Goal: Information Seeking & Learning: Check status

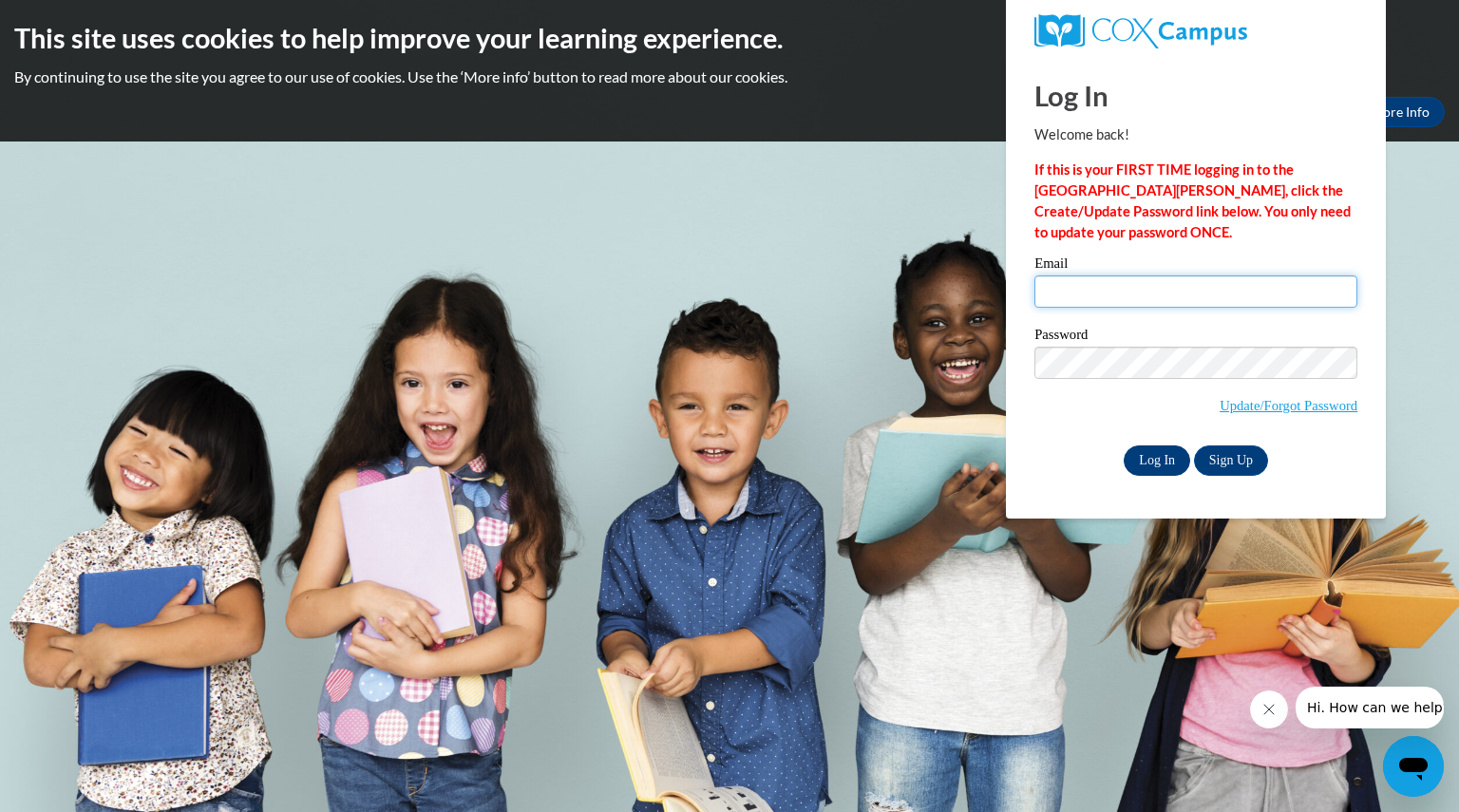
type input "[EMAIL_ADDRESS][DOMAIN_NAME]"
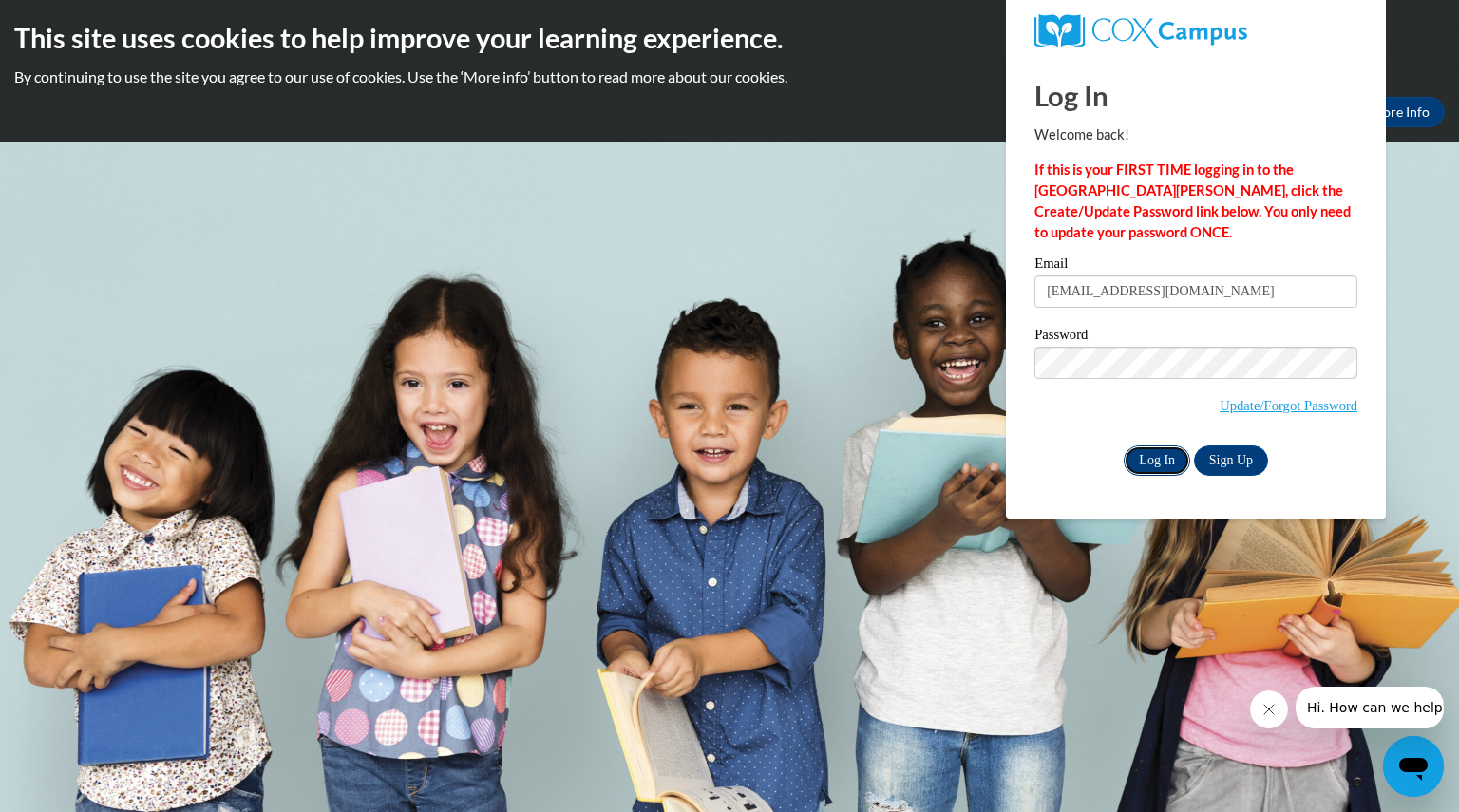
click at [1153, 457] on input "Log In" at bounding box center [1157, 460] width 66 height 30
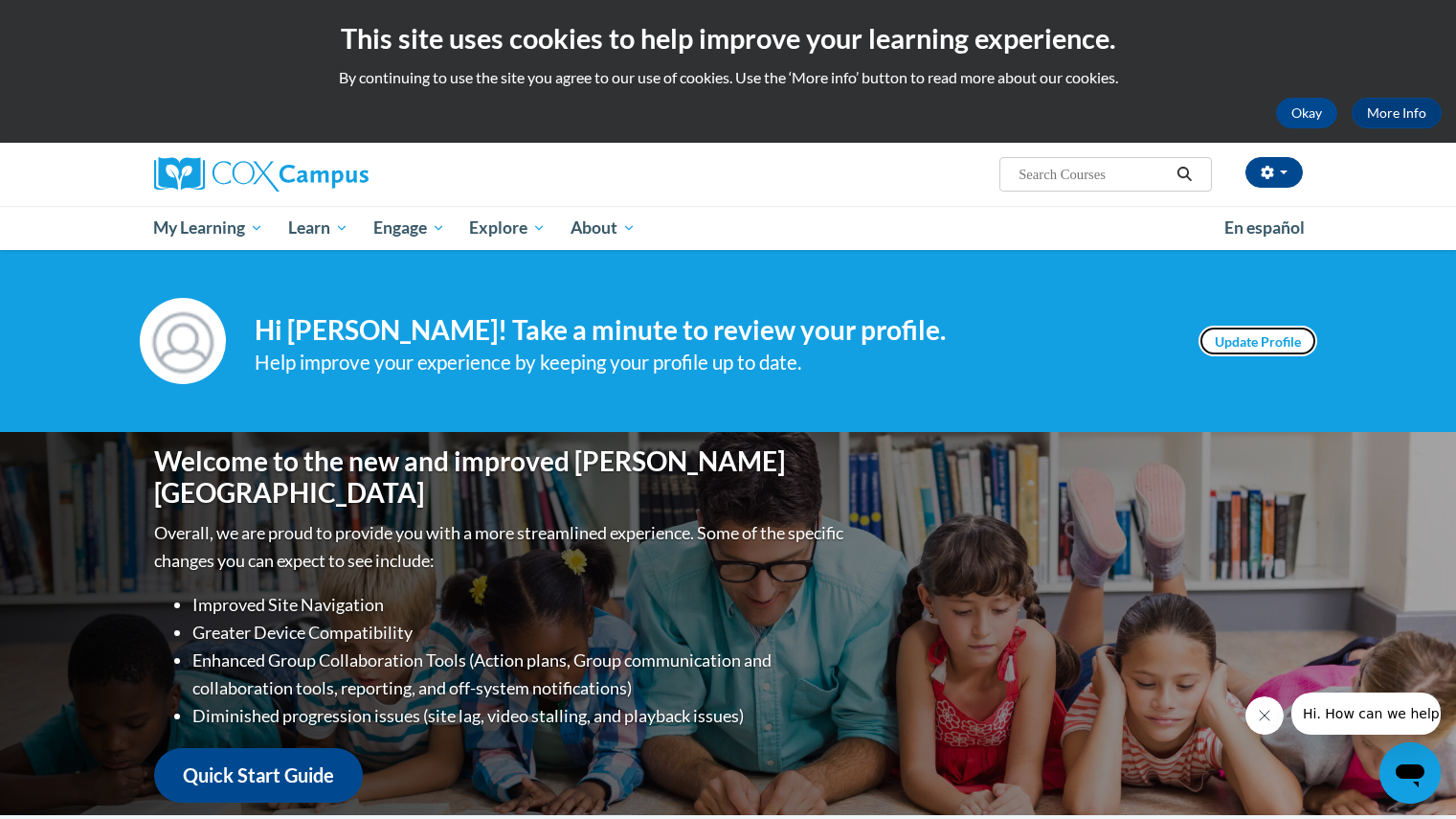
click at [1271, 341] on link "Update Profile" at bounding box center [1257, 341] width 118 height 30
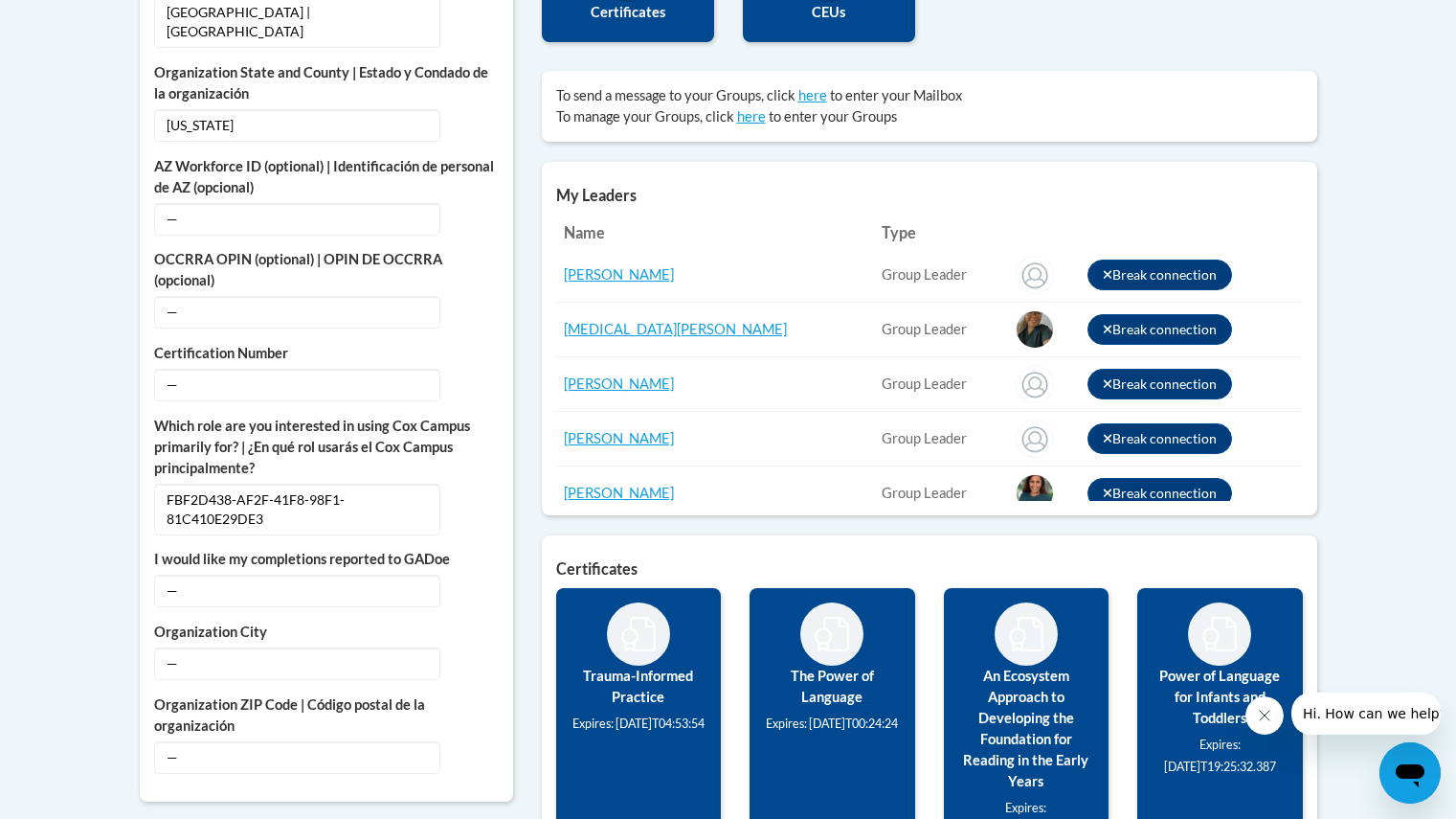
scroll to position [76, 0]
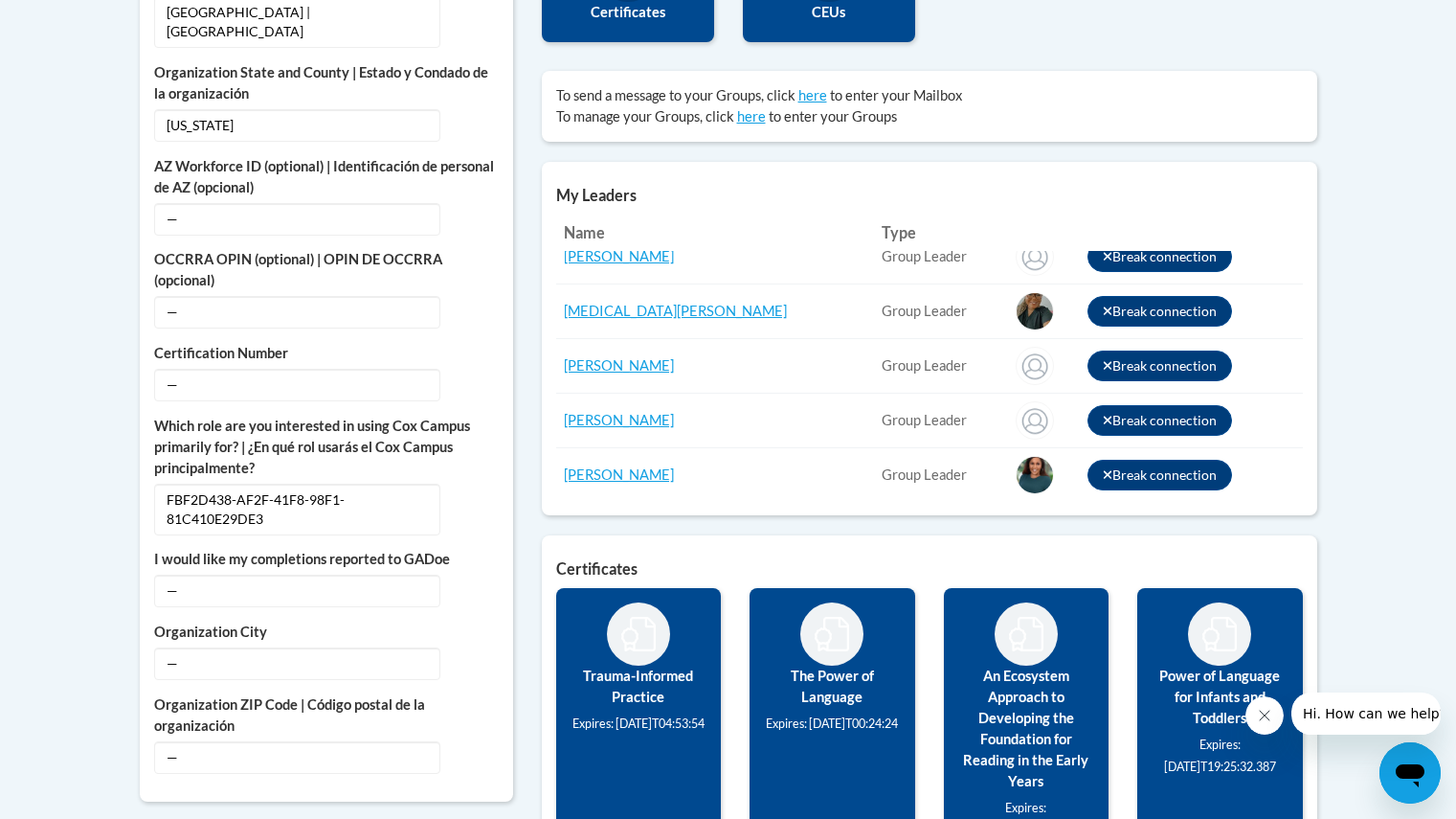
click at [1416, 267] on body "This site uses cookies to help improve your learning experience. By continuing …" at bounding box center [728, 394] width 1456 height 2398
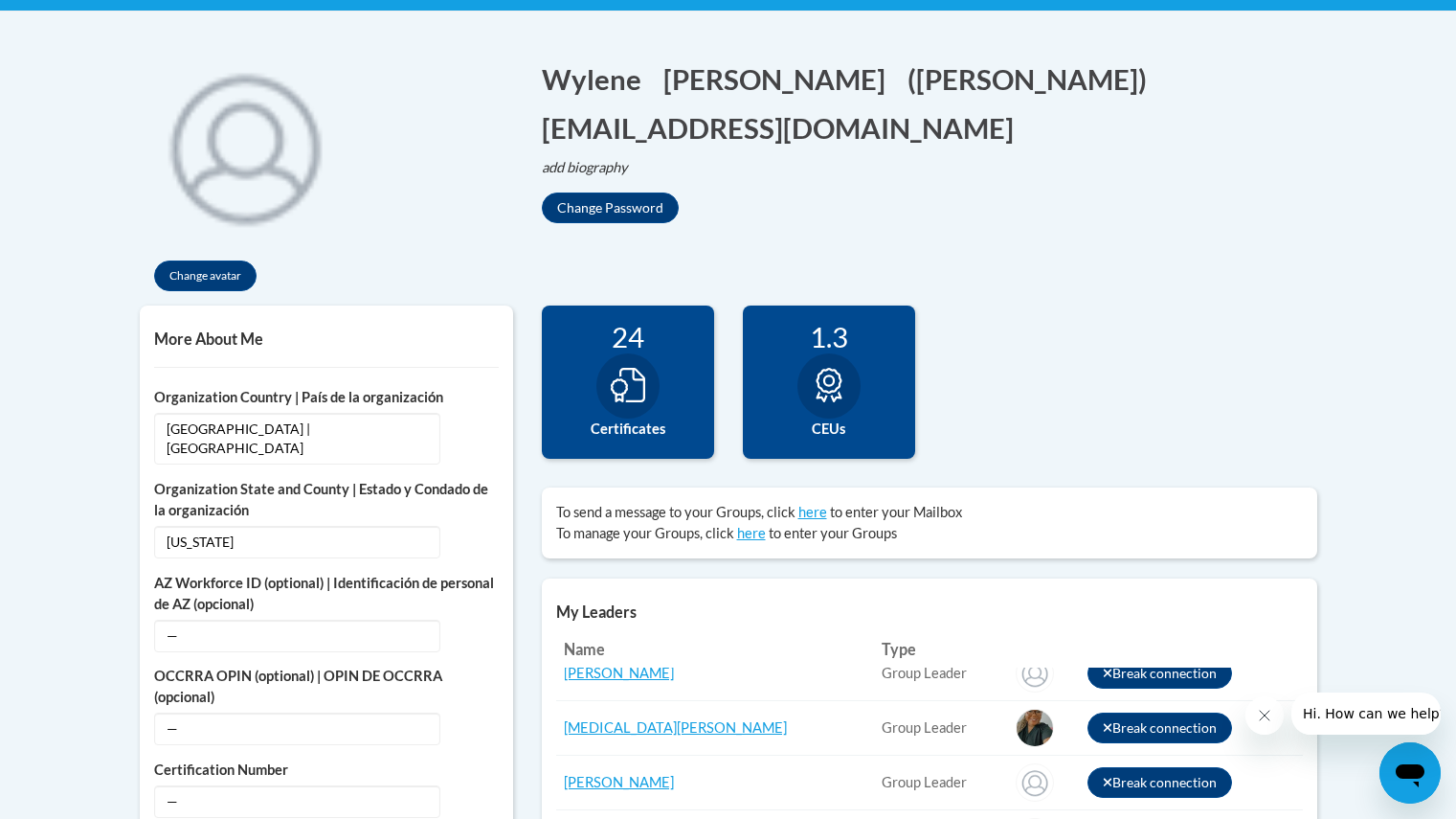
scroll to position [383, 0]
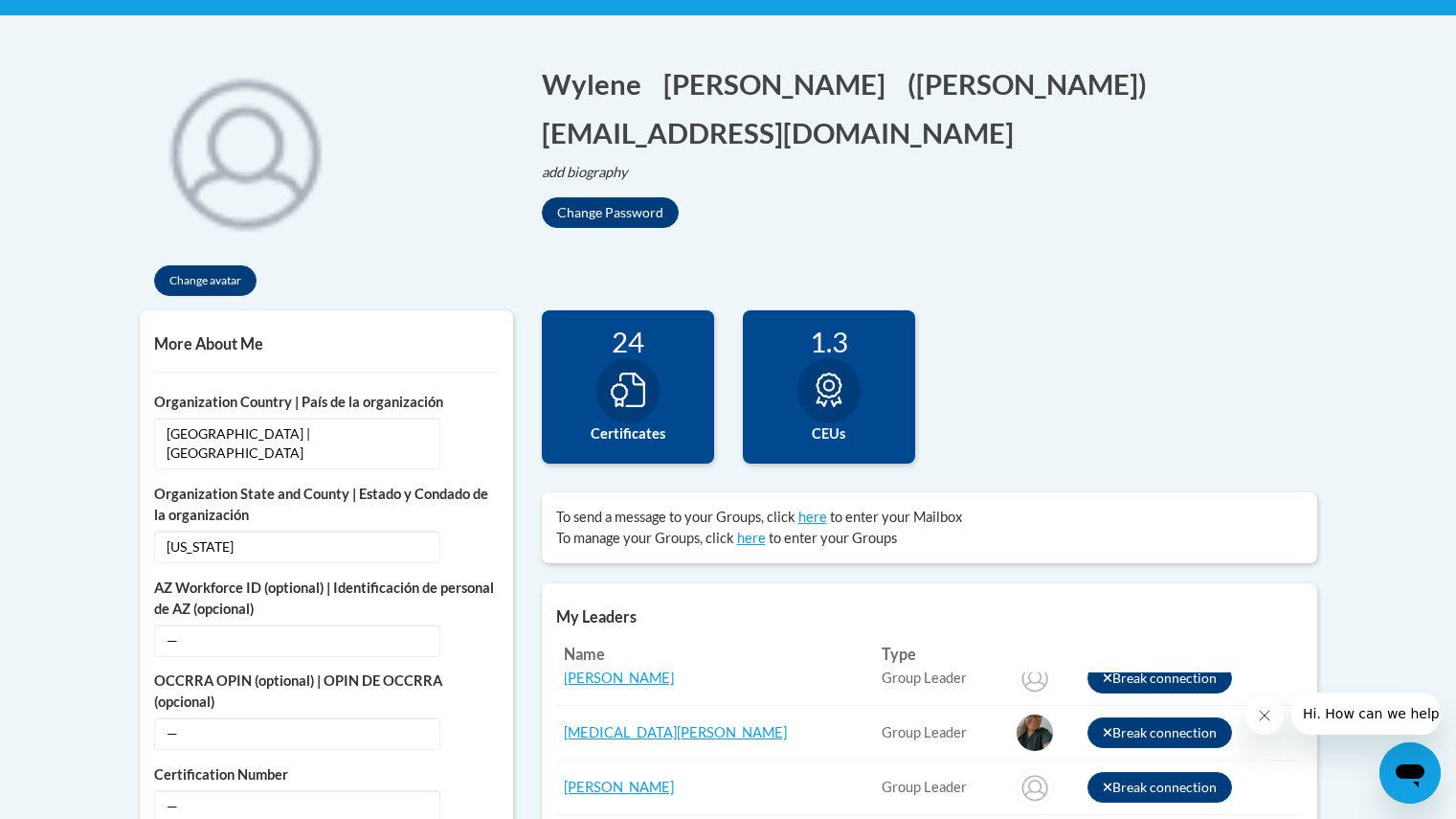
click at [1406, 465] on body "This site uses cookies to help improve your learning experience. By continuing …" at bounding box center [728, 816] width 1456 height 2398
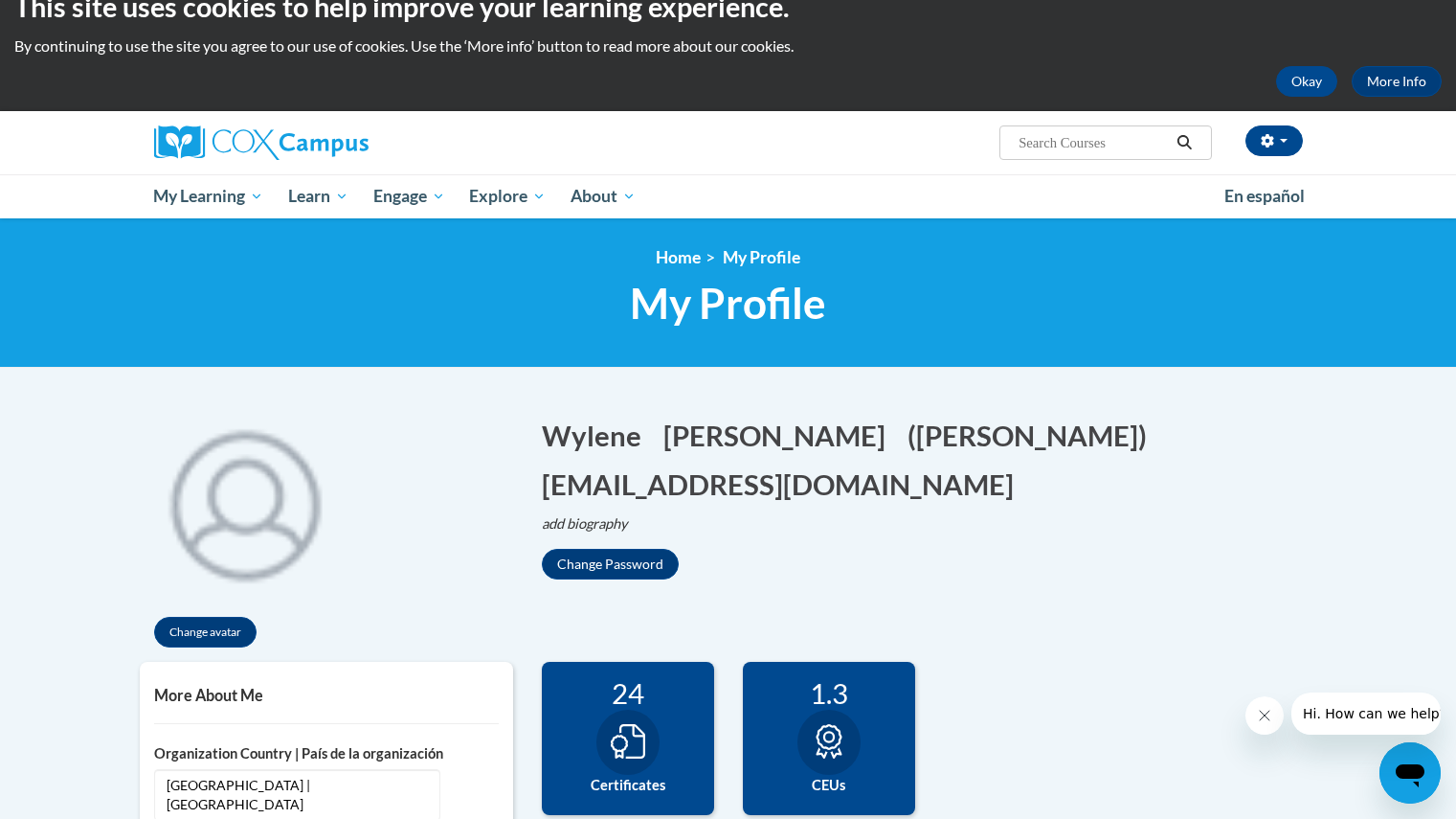
scroll to position [10, 0]
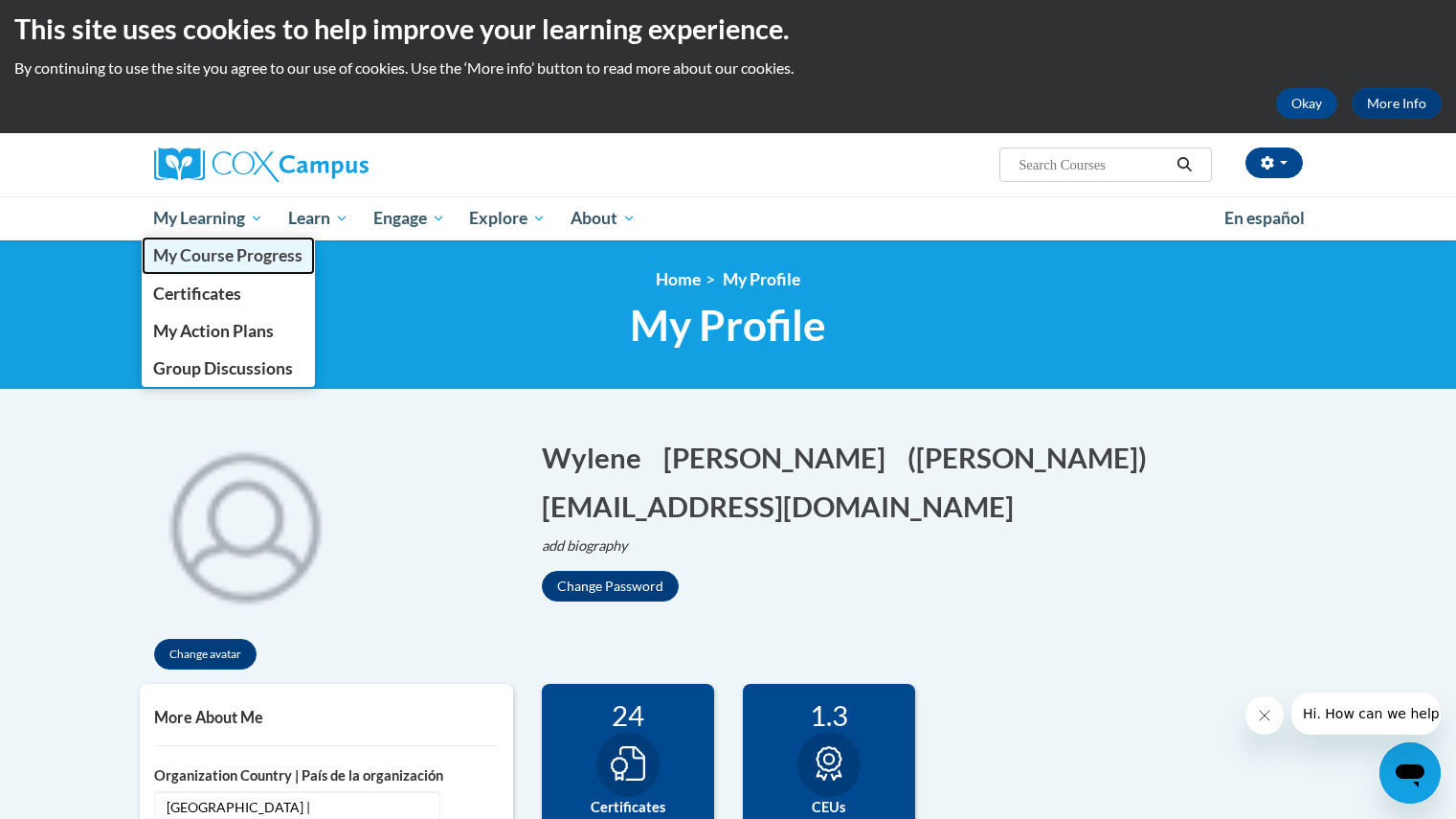
click at [168, 246] on span "My Course Progress" at bounding box center [228, 255] width 150 height 21
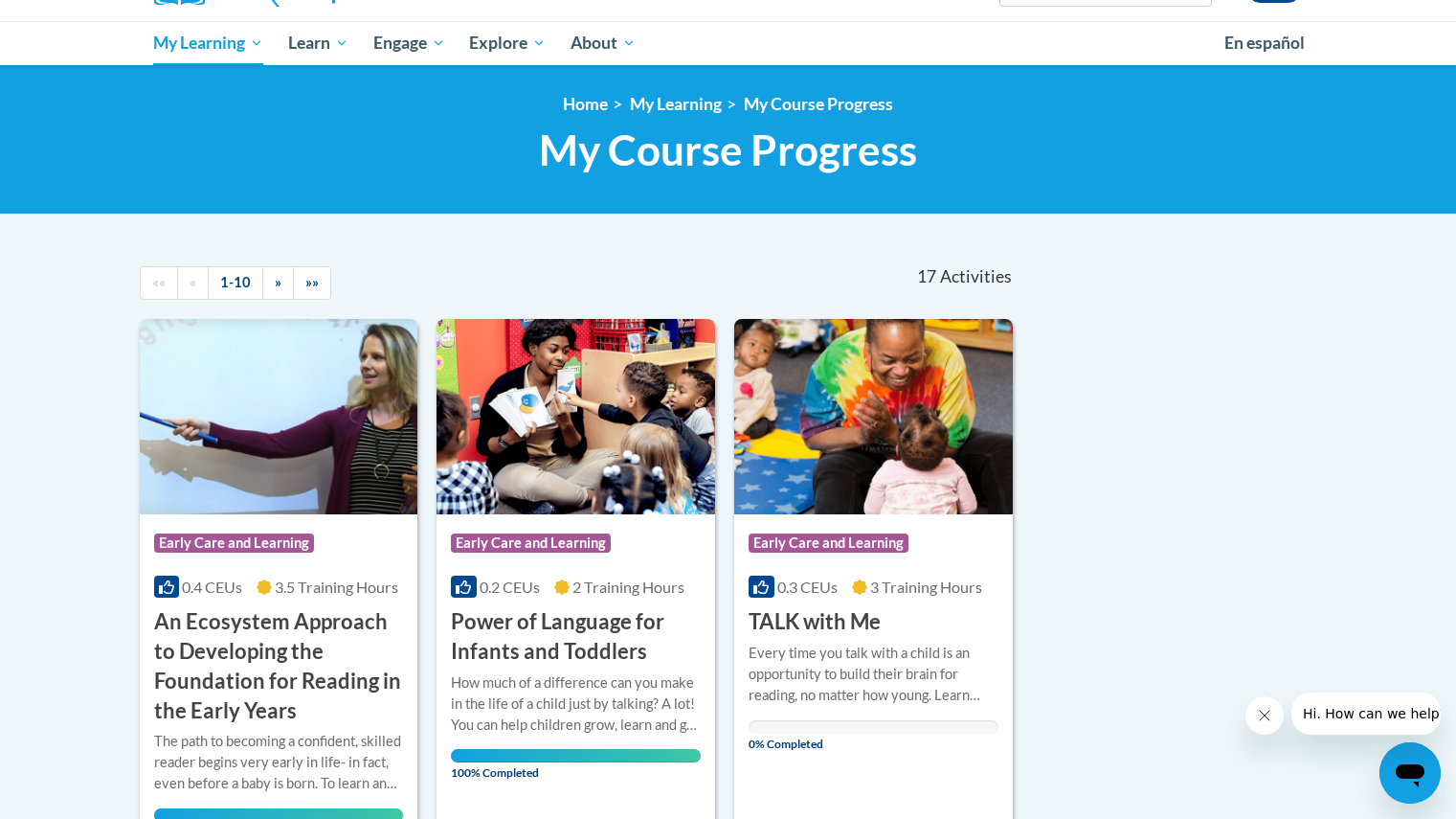
scroll to position [192, 0]
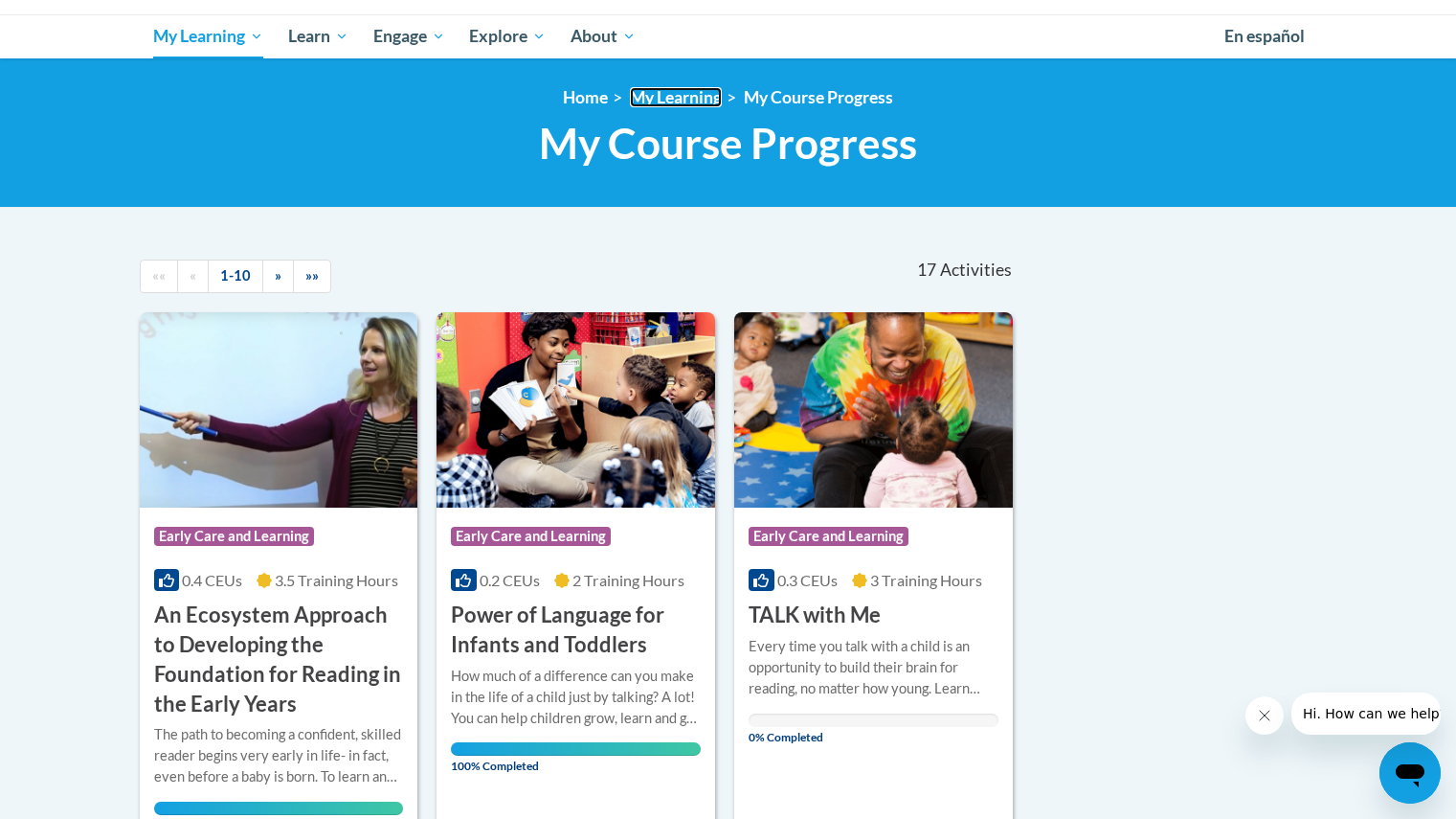
click at [674, 100] on link "My Learning" at bounding box center [676, 97] width 92 height 21
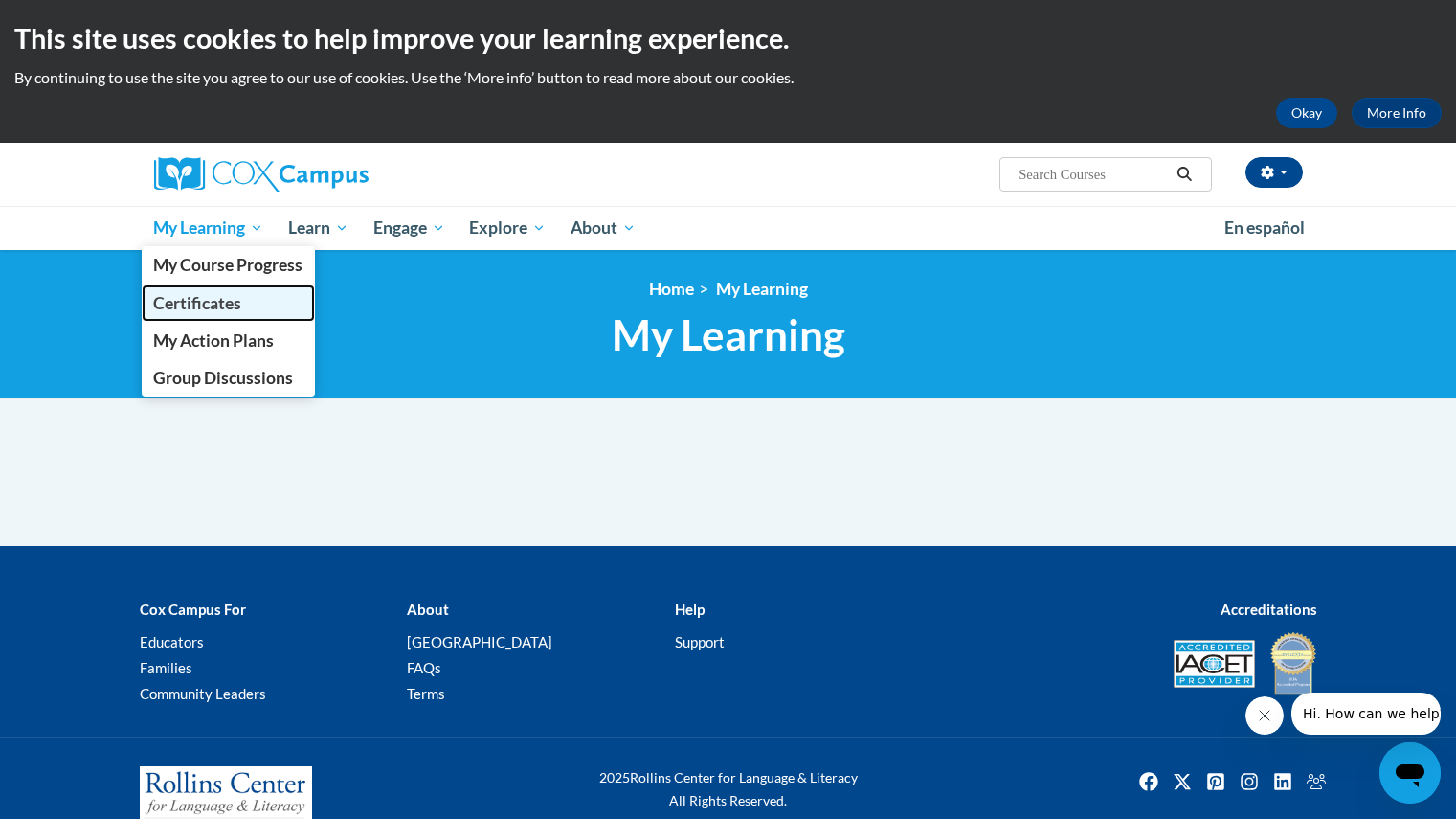
click at [217, 296] on span "Certificates" at bounding box center [198, 302] width 88 height 21
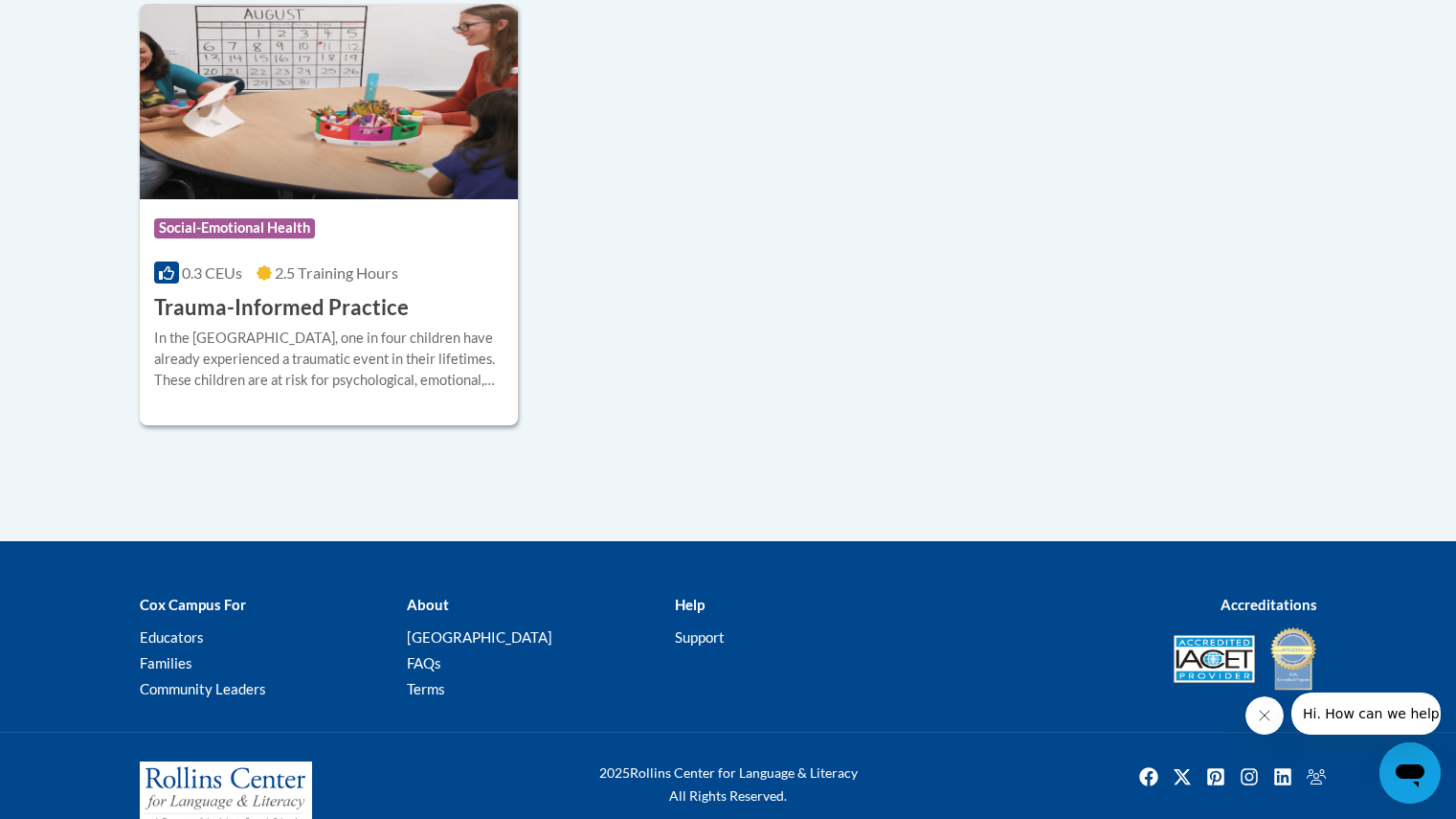
scroll to position [2605, 0]
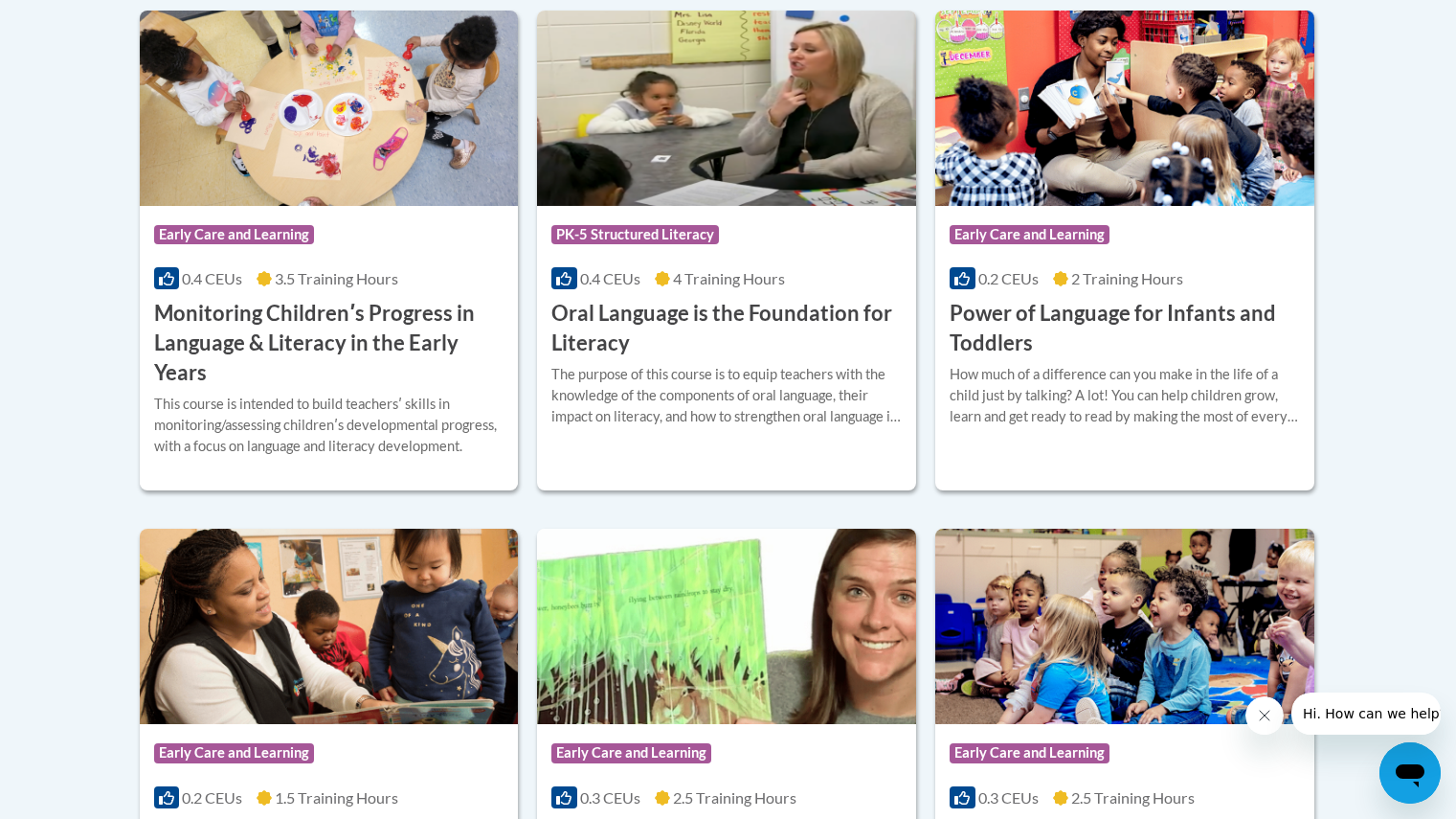
click at [1385, 543] on body "This site uses cookies to help improve your learning experience. By continuing …" at bounding box center [728, 610] width 1456 height 3440
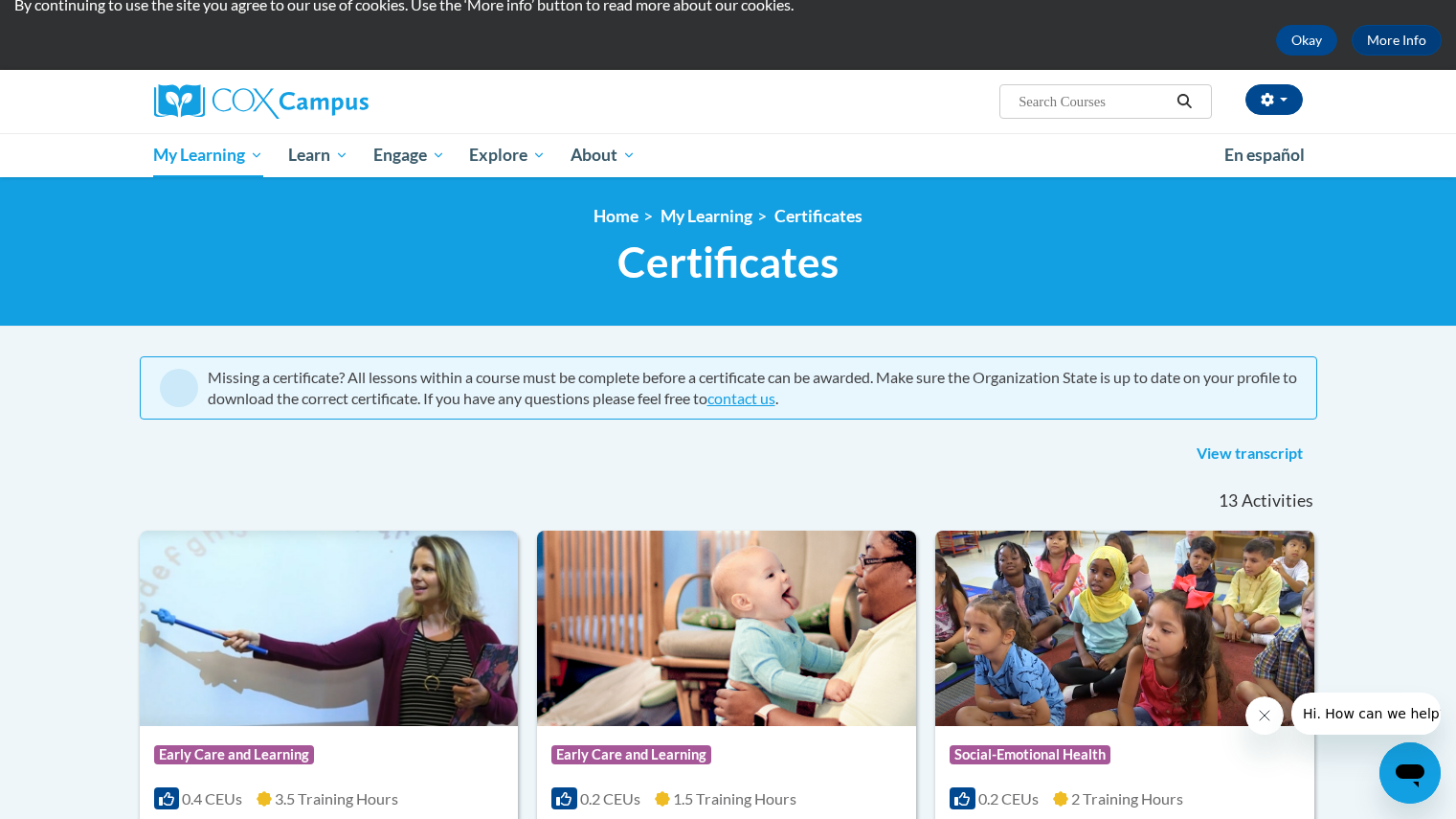
scroll to position [38, 0]
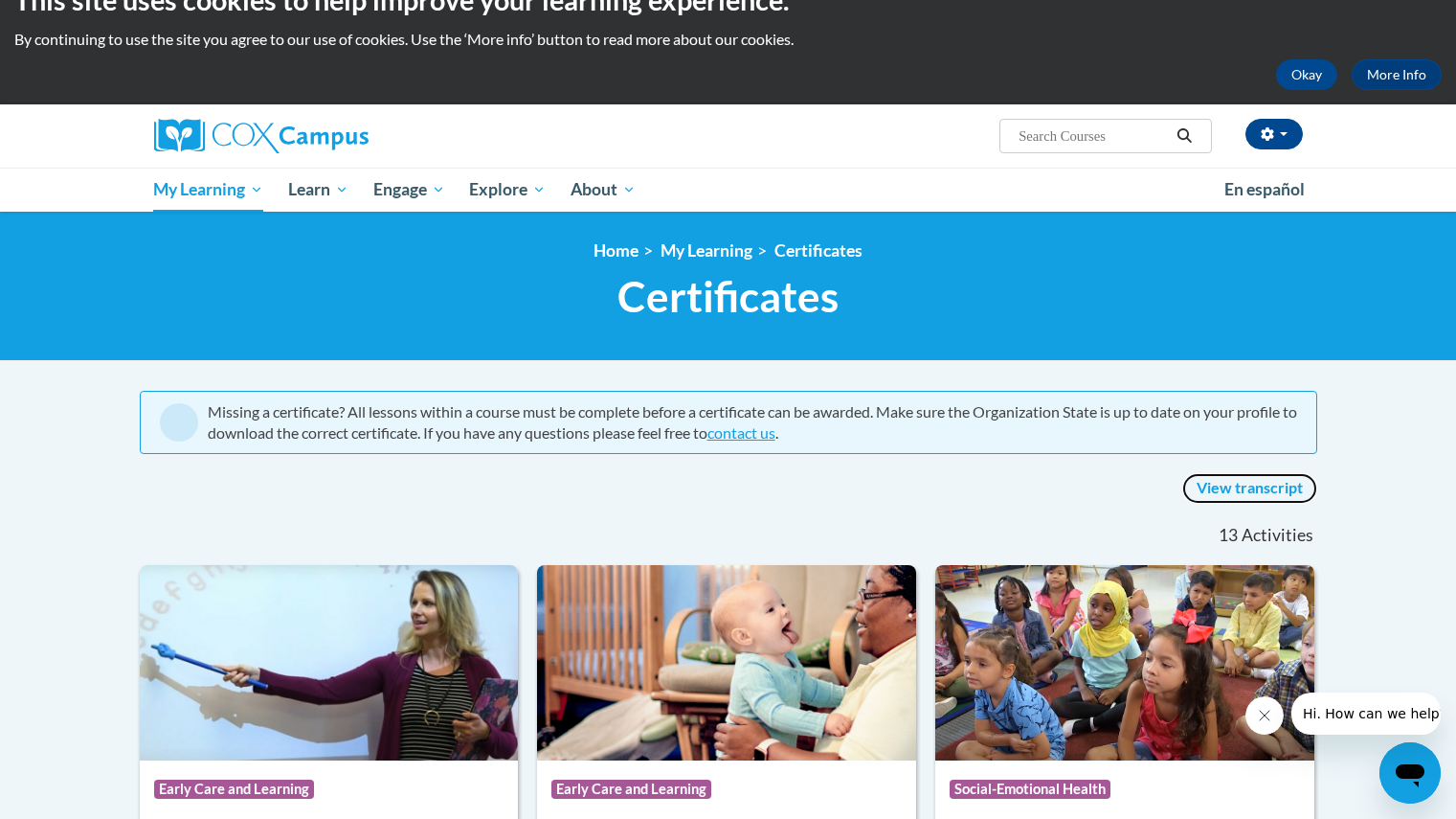
click at [1276, 487] on link "View transcript" at bounding box center [1250, 487] width 135 height 30
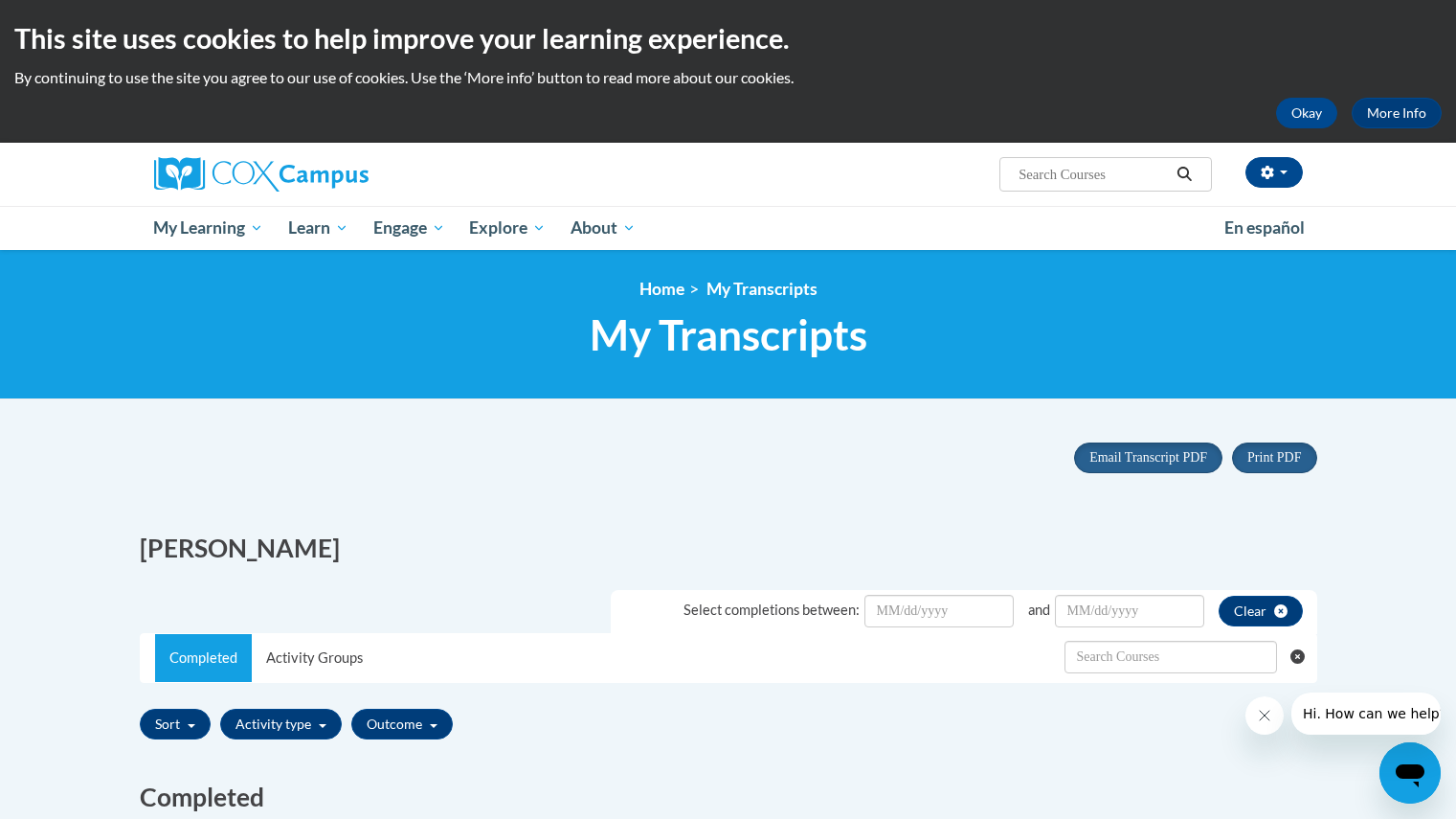
click at [1312, 113] on button "Okay" at bounding box center [1306, 113] width 62 height 30
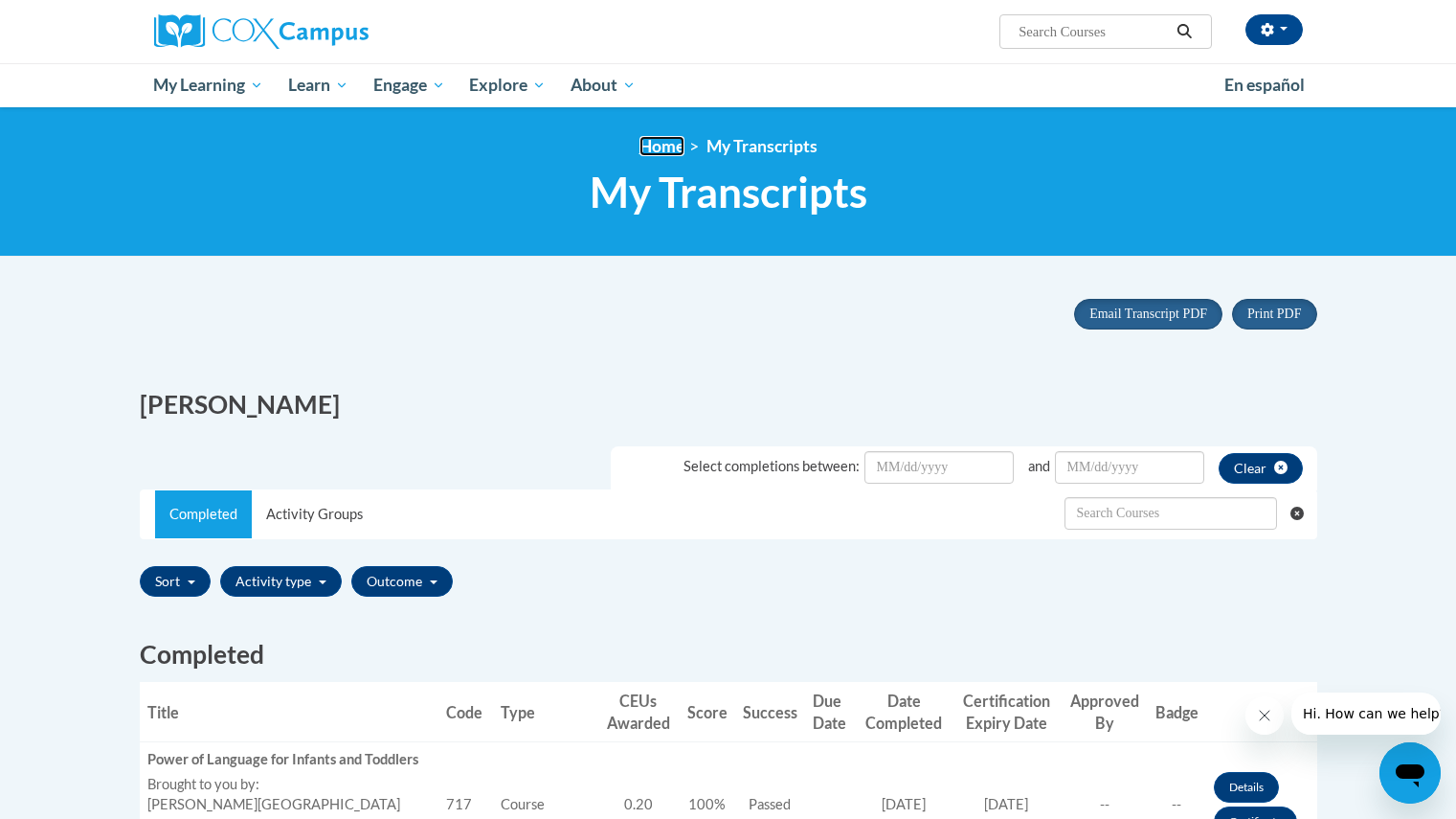
click at [652, 143] on link "Home" at bounding box center [662, 146] width 45 height 21
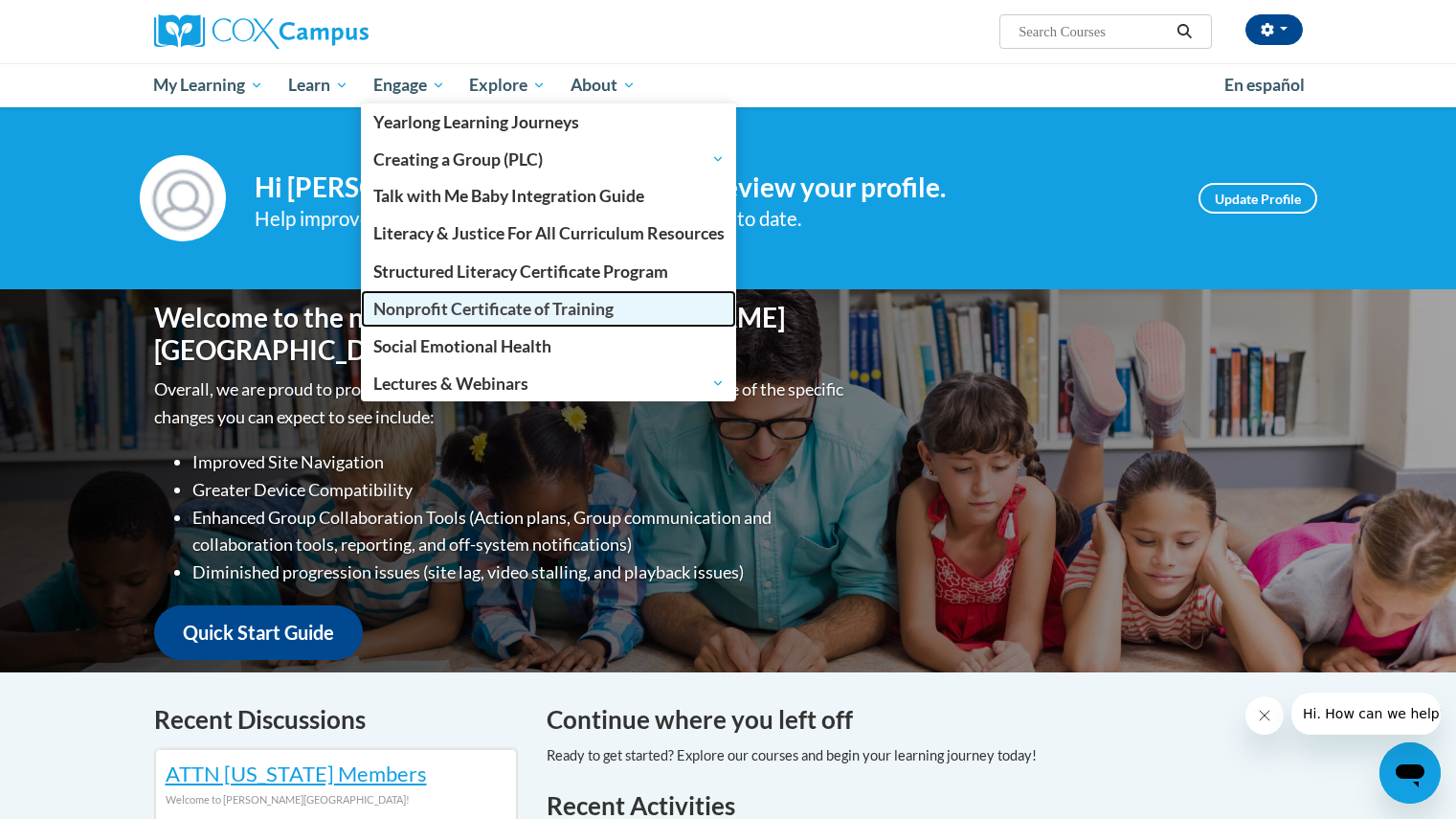
click at [418, 308] on span "Nonprofit Certificate of Training" at bounding box center [494, 308] width 241 height 21
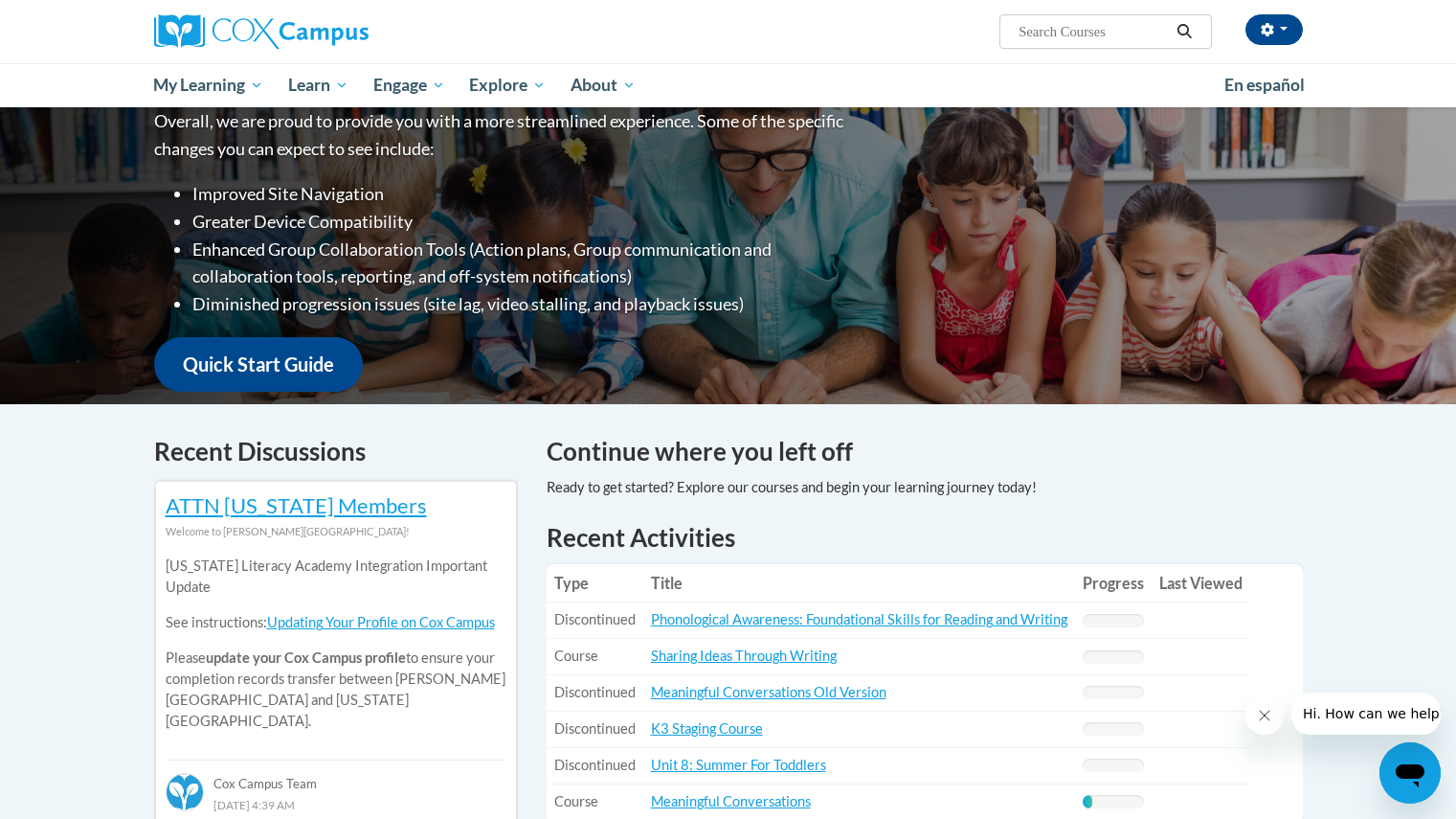
scroll to position [344, 0]
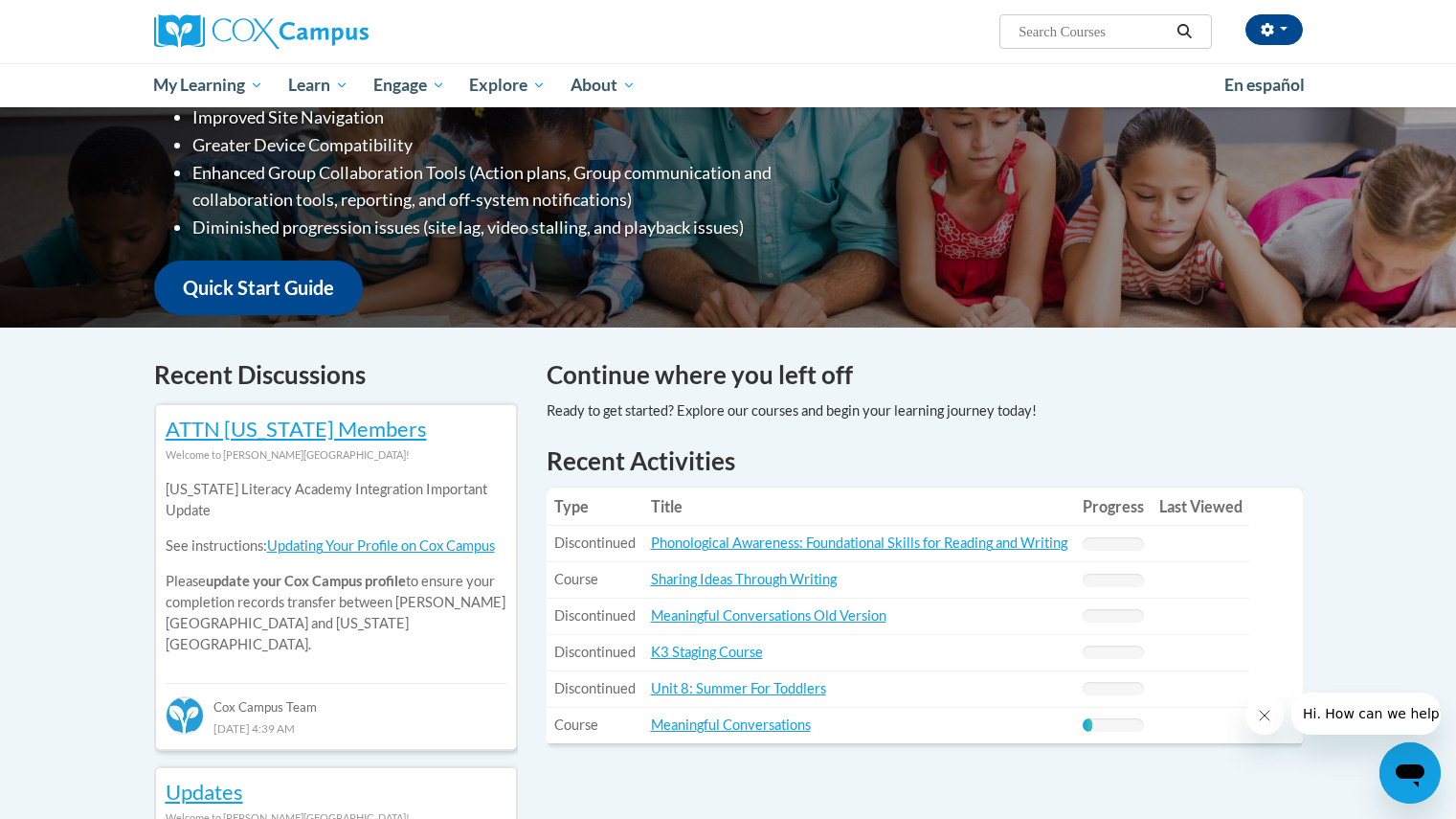
click at [1367, 567] on div "Your profile Hi Wylene Sumbry! Take a minute to review your profile. Help impro…" at bounding box center [728, 816] width 1456 height 2108
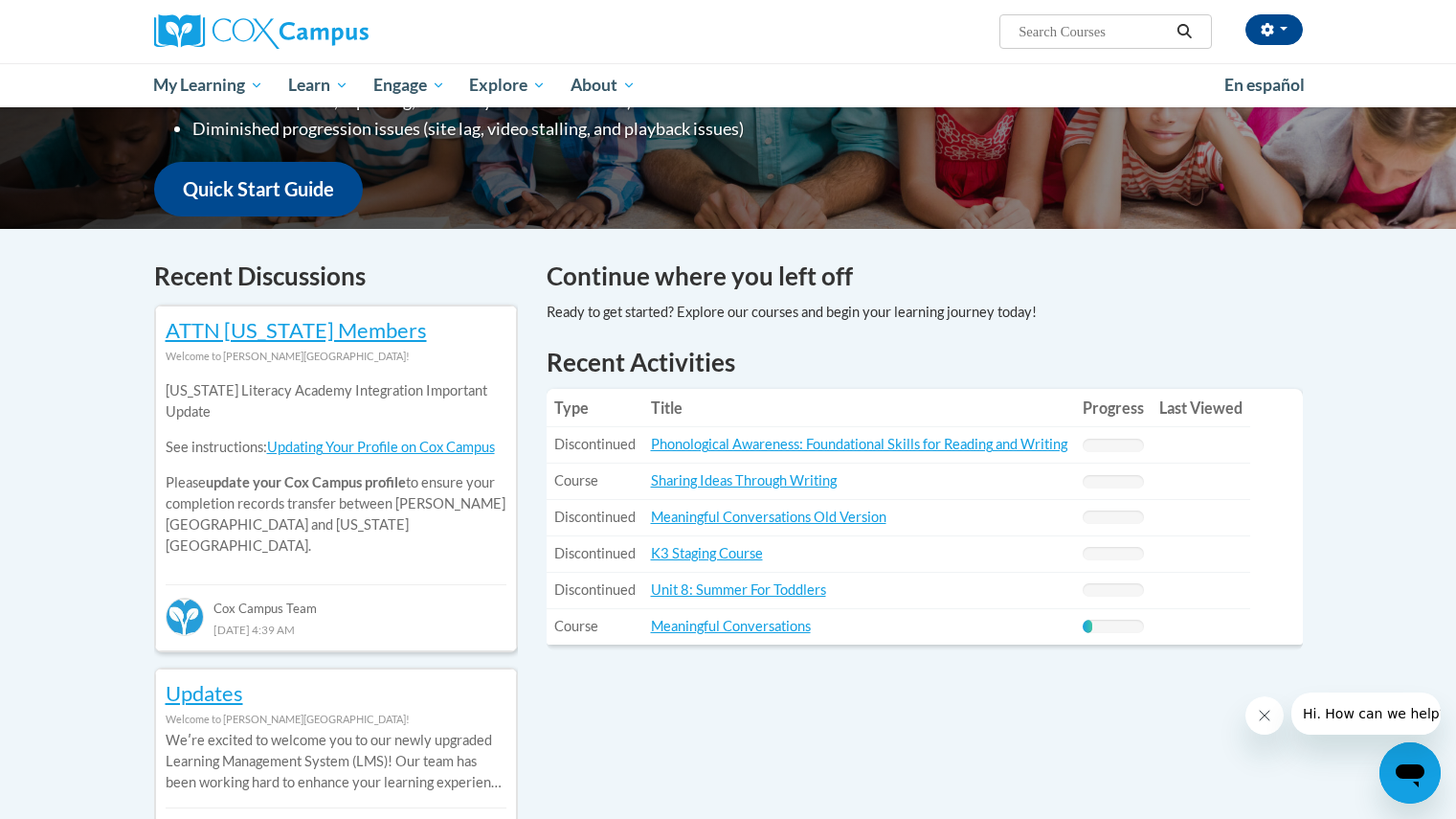
scroll to position [498, 0]
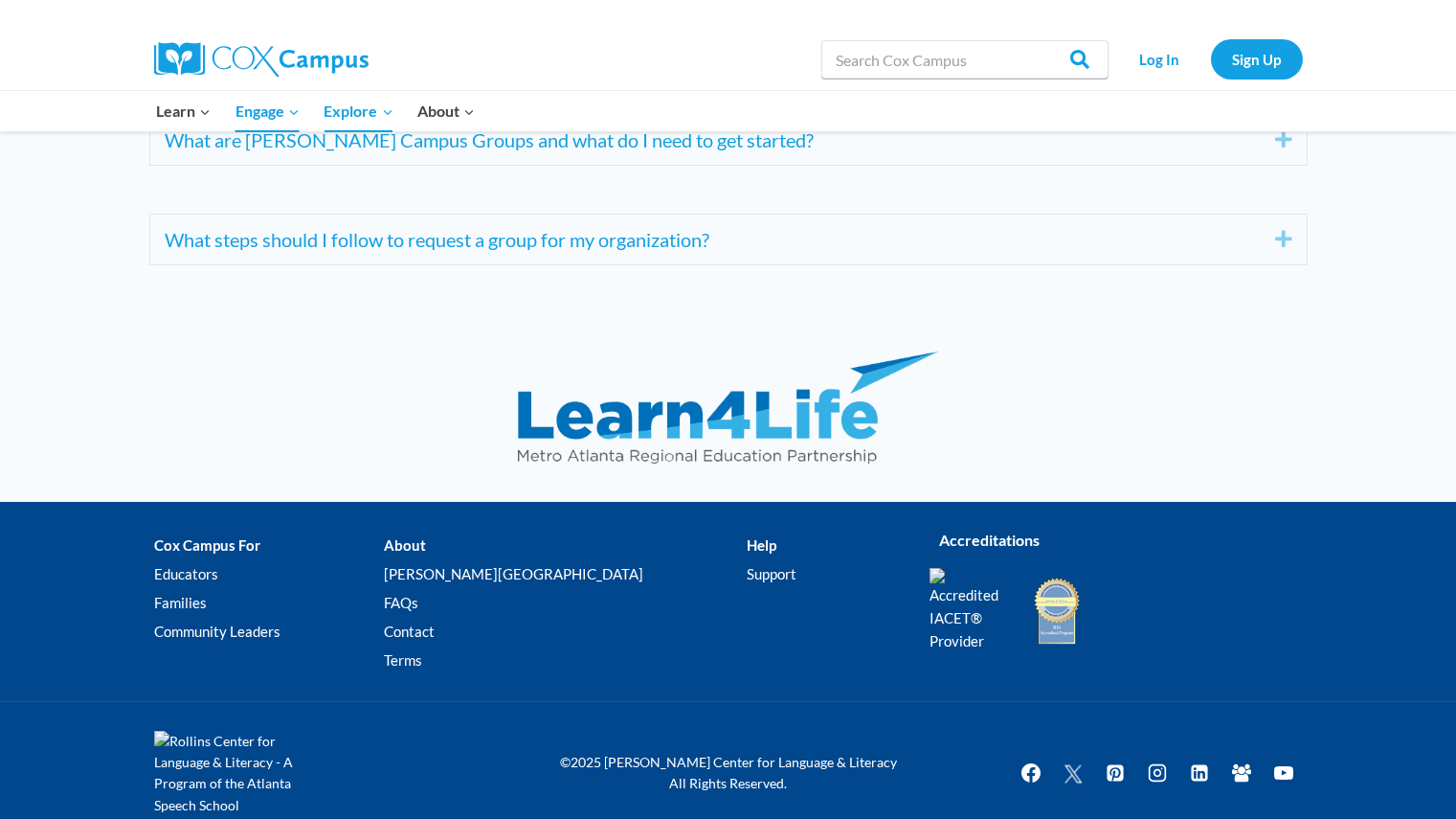
scroll to position [7680, 0]
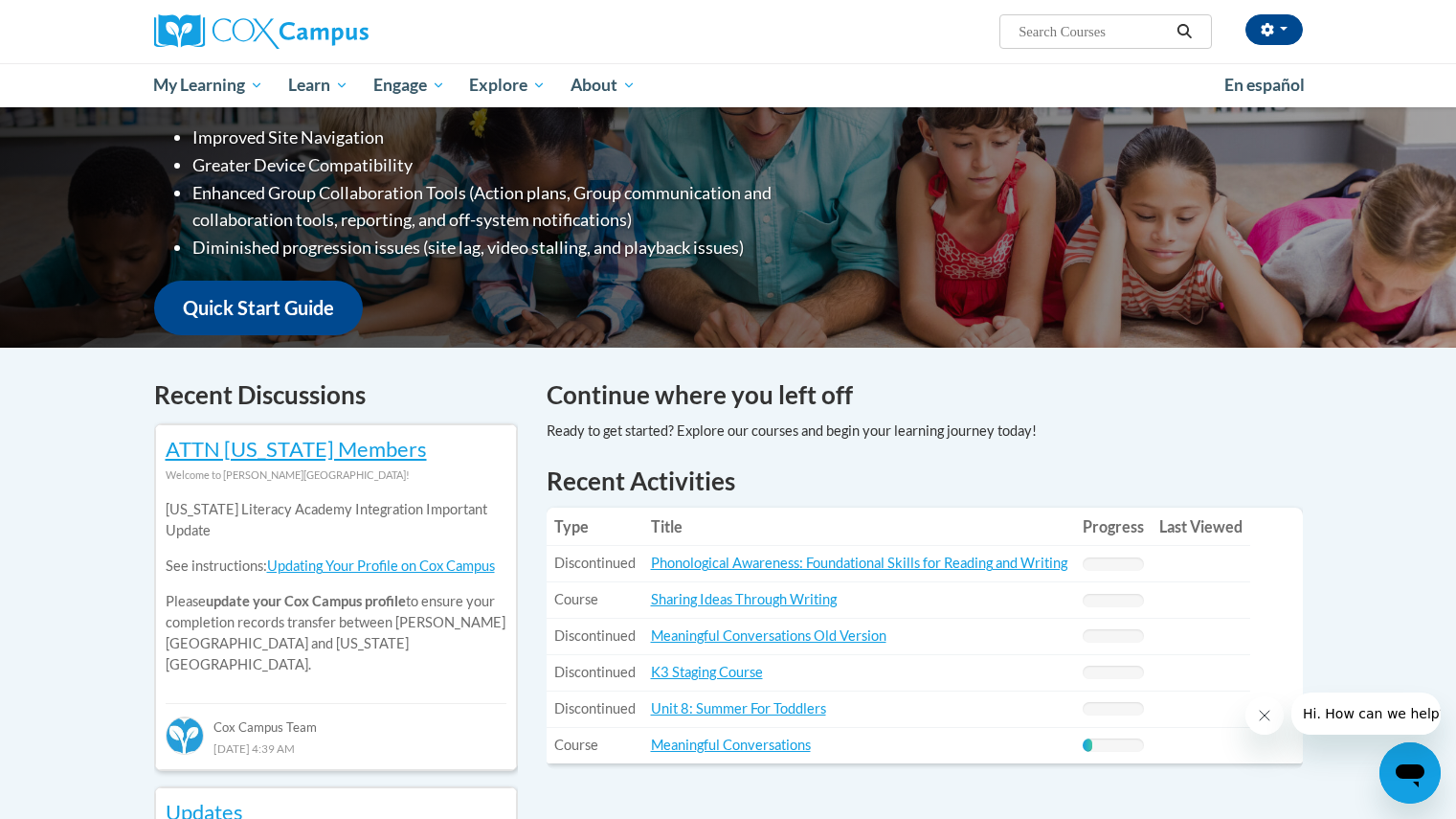
scroll to position [322, 0]
